Goal: Information Seeking & Learning: Learn about a topic

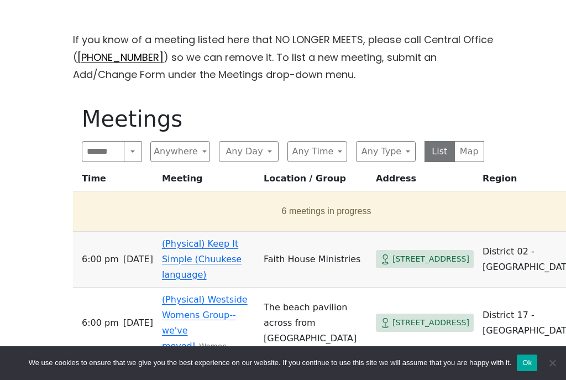
scroll to position [326, 0]
click at [310, 211] on button "6 meetings in progress" at bounding box center [326, 211] width 498 height 31
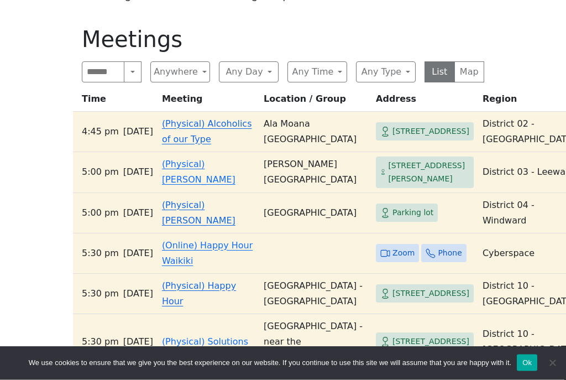
scroll to position [407, 0]
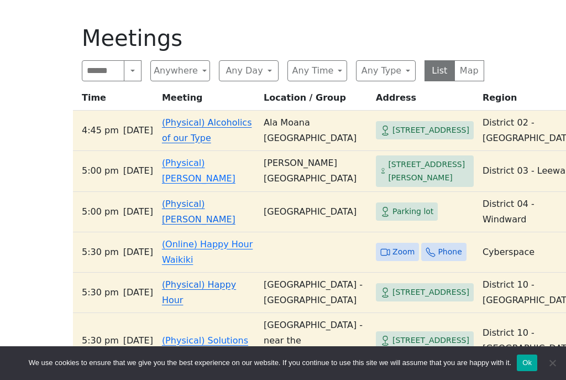
click at [230, 262] on link "(Online) Happy Hour Waikiki" at bounding box center [207, 252] width 91 height 26
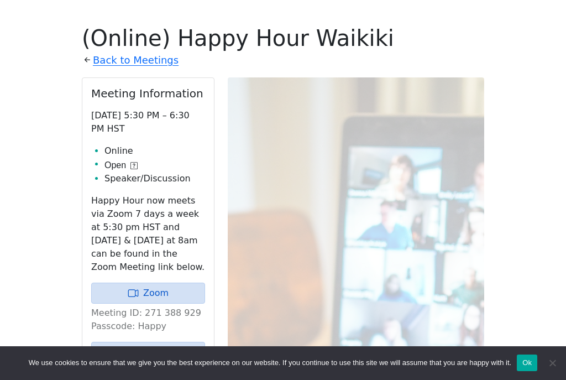
scroll to position [421, 0]
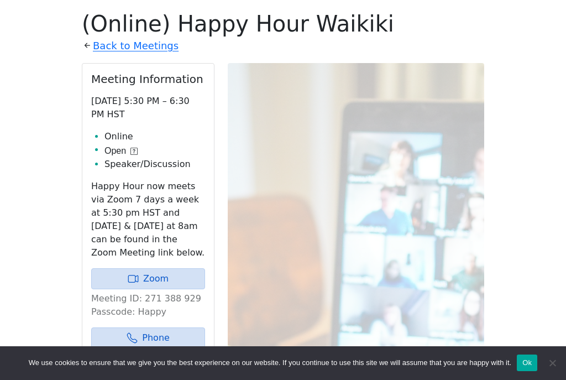
click at [161, 50] on link "Back to Meetings" at bounding box center [136, 46] width 86 height 18
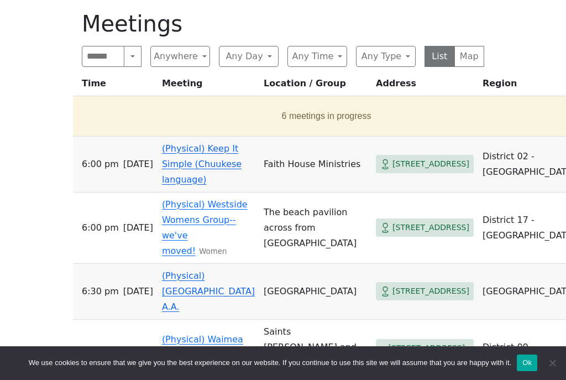
click at [393, 227] on span "[STREET_ADDRESS]" at bounding box center [431, 228] width 77 height 14
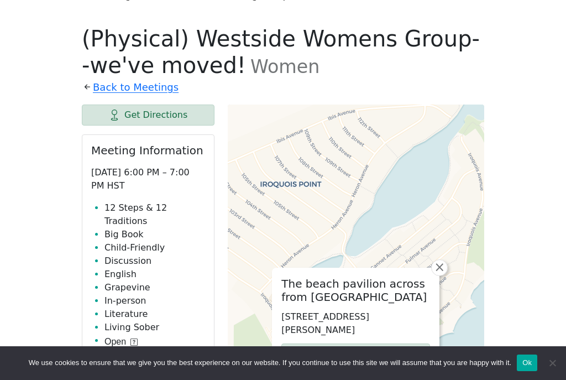
scroll to position [401, 0]
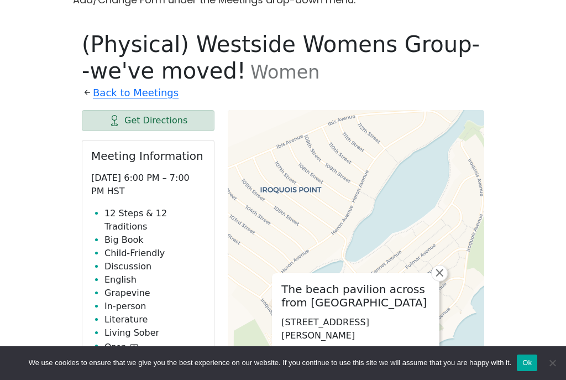
click at [155, 89] on link "Back to Meetings" at bounding box center [136, 93] width 86 height 18
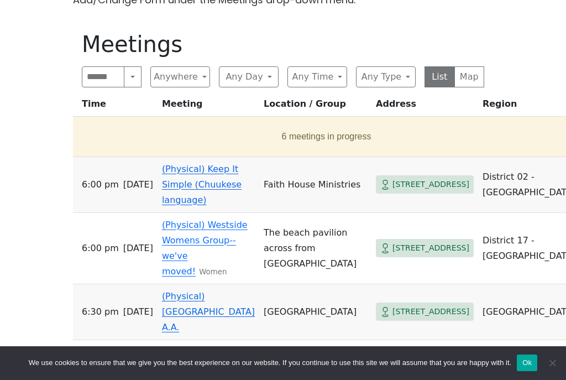
click at [317, 138] on button "6 meetings in progress" at bounding box center [326, 136] width 498 height 31
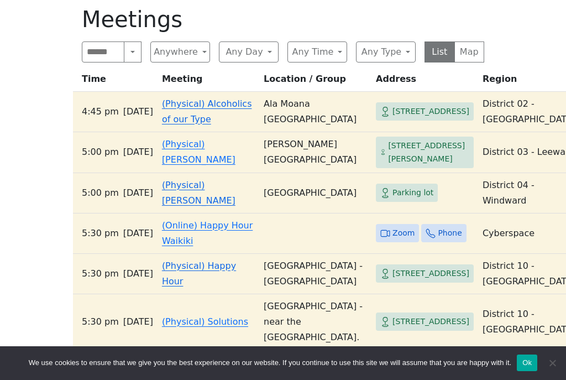
scroll to position [446, 0]
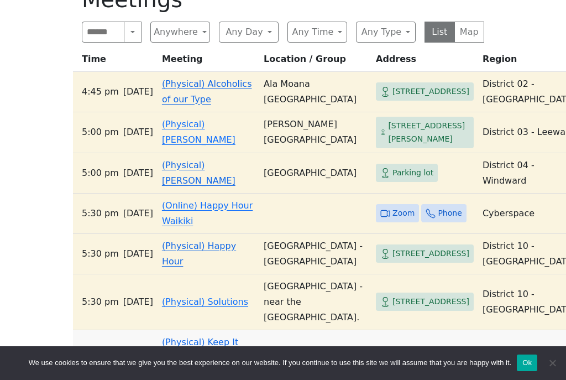
click at [198, 226] on link "(Online) Happy Hour Waikiki" at bounding box center [207, 213] width 91 height 26
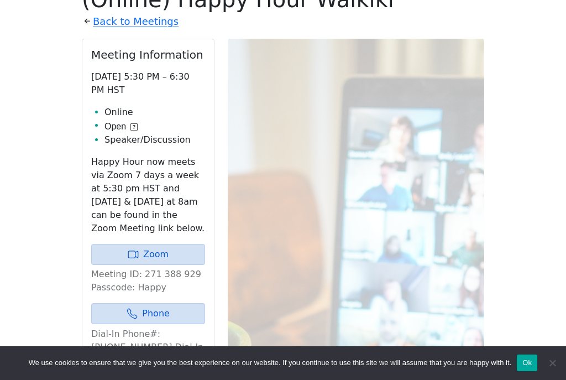
scroll to position [421, 0]
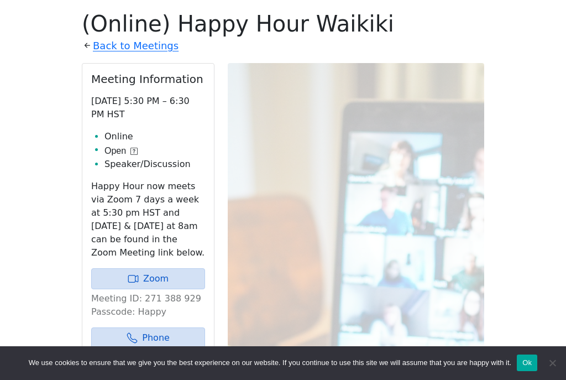
click at [183, 269] on link "Zoom" at bounding box center [148, 278] width 114 height 21
